Goal: Task Accomplishment & Management: Manage account settings

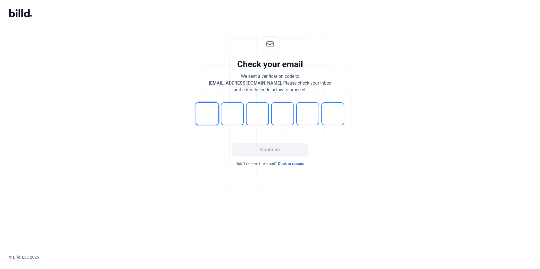
click at [200, 113] on input "tel" at bounding box center [207, 114] width 23 height 23
type input "6"
type input "5"
type input "0"
type input "5"
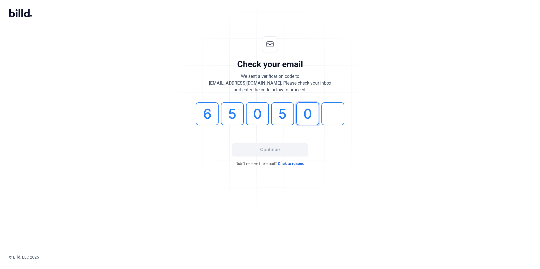
type input "0"
type input "3"
click at [278, 151] on button "Continue" at bounding box center [270, 149] width 76 height 13
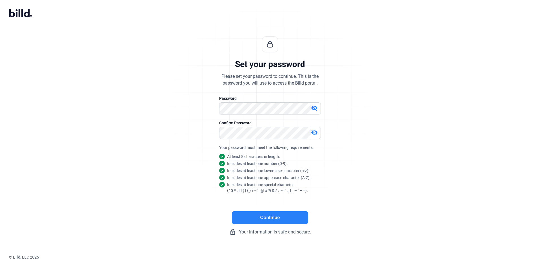
click at [271, 217] on button "Continue" at bounding box center [270, 218] width 76 height 13
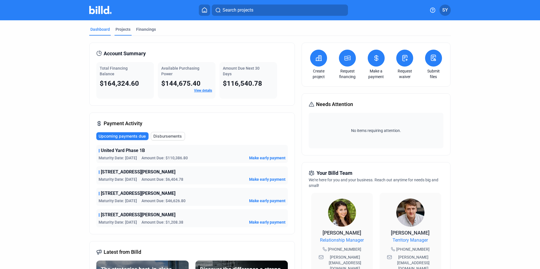
click at [120, 28] on div "Projects" at bounding box center [123, 30] width 15 height 6
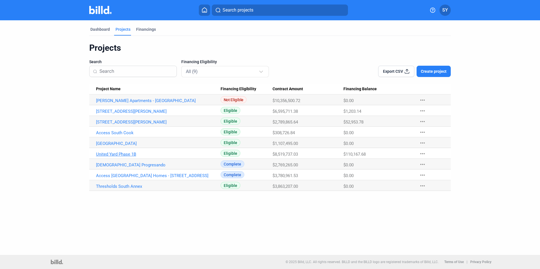
click at [116, 153] on link "United Yard Phase 1B" at bounding box center [158, 154] width 125 height 5
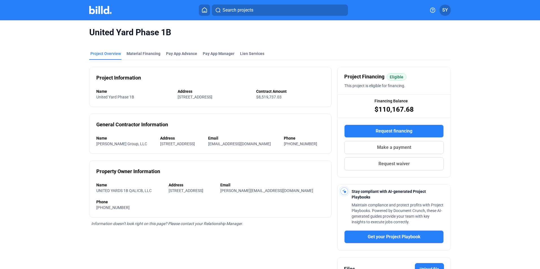
click at [142, 51] on mat-tab-group "Project Overview Material Financing Pay App Advance Pay App Manager Lien Servic…" at bounding box center [270, 190] width 362 height 291
click at [141, 54] on div "Material Financing" at bounding box center [144, 54] width 34 height 6
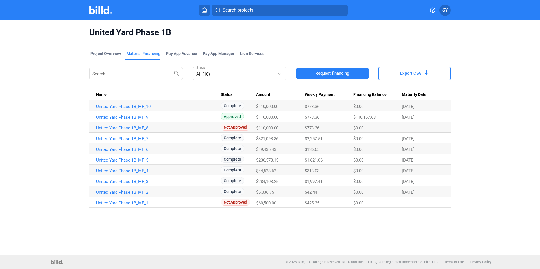
click at [447, 10] on span "SY" at bounding box center [445, 10] width 6 height 7
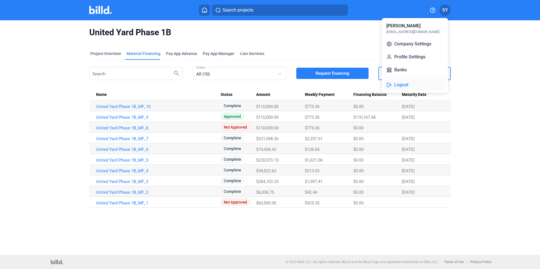
click at [401, 86] on button "Logout" at bounding box center [415, 84] width 62 height 11
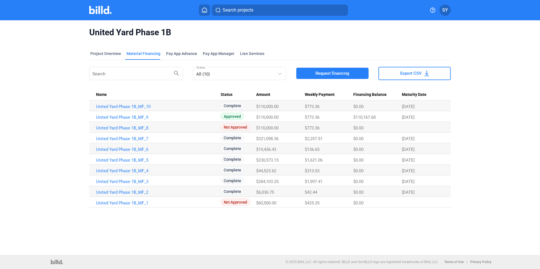
click at [447, 10] on span "SY" at bounding box center [445, 10] width 6 height 7
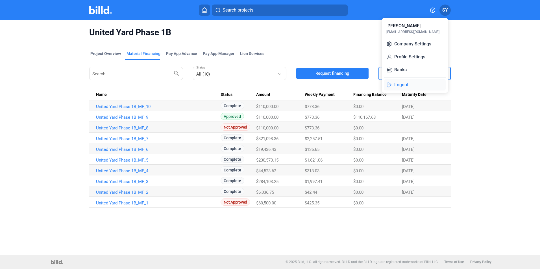
click at [402, 85] on button "Logout" at bounding box center [415, 84] width 62 height 11
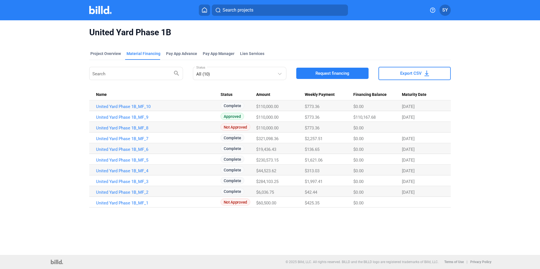
click at [204, 9] on icon at bounding box center [205, 9] width 6 height 5
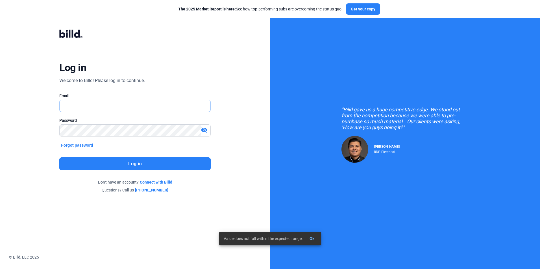
click at [76, 104] on input "text" at bounding box center [135, 106] width 151 height 12
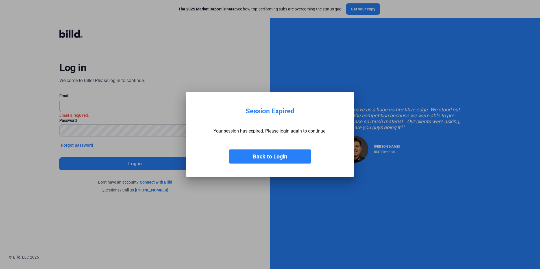
click at [275, 159] on button "Back to Login" at bounding box center [270, 157] width 82 height 14
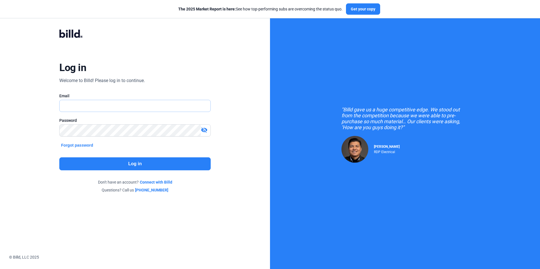
click at [94, 105] on input "text" at bounding box center [135, 106] width 151 height 12
drag, startPoint x: 135, startPoint y: 105, endPoint x: -18, endPoint y: 110, distance: 153.5
click at [0, 110] on html "We value your privacy We use cookies to enhance your browsing experience, serve…" at bounding box center [270, 134] width 540 height 269
click at [119, 108] on input "[EMAIL_ADDRESS][DOMAIN_NAME]" at bounding box center [135, 106] width 151 height 12
drag, startPoint x: 152, startPoint y: 105, endPoint x: 28, endPoint y: 108, distance: 124.3
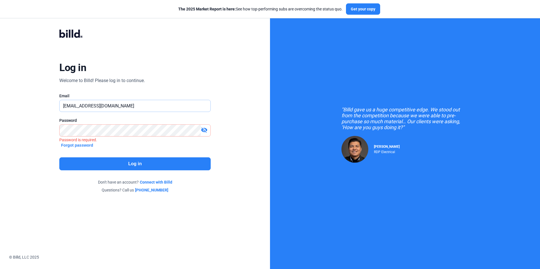
click at [28, 108] on div "Log in Welcome to Billd! Please log in to continue. Email [EMAIL_ADDRESS][DOMAI…" at bounding box center [135, 111] width 270 height 223
type input "[EMAIL_ADDRESS][DOMAIN_NAME]"
